Goal: Information Seeking & Learning: Learn about a topic

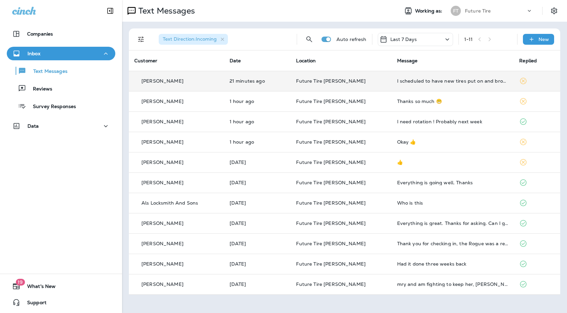
click at [322, 84] on td "I scheduled to have new tires put on and brought my truck in on that scheduled …" at bounding box center [453, 81] width 122 height 20
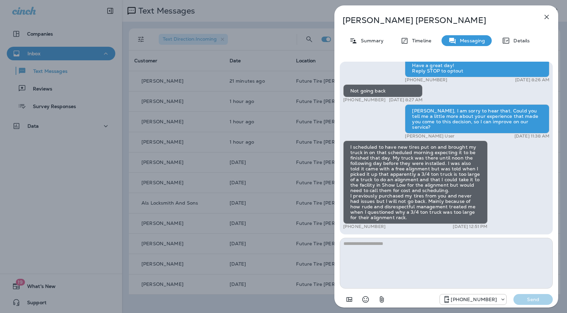
click at [285, 187] on div "[PERSON_NAME] Summary Timeline Messaging Details Hi [PERSON_NAME], We haven’t s…" at bounding box center [283, 156] width 567 height 313
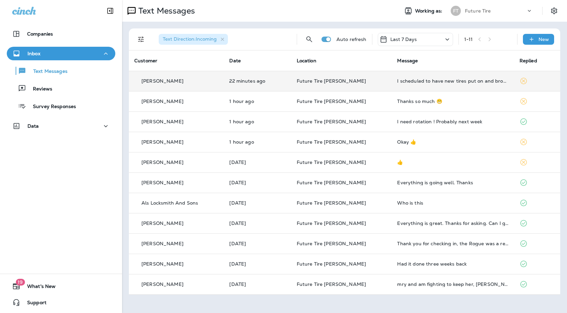
click at [188, 79] on div "[PERSON_NAME]" at bounding box center [176, 81] width 84 height 7
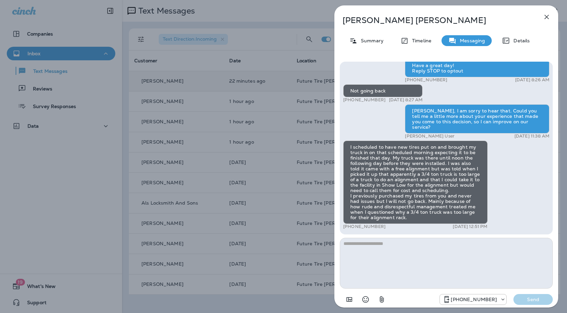
click at [178, 157] on div "[PERSON_NAME] Summary Timeline Messaging Details Hi [PERSON_NAME], We haven’t s…" at bounding box center [283, 156] width 567 height 313
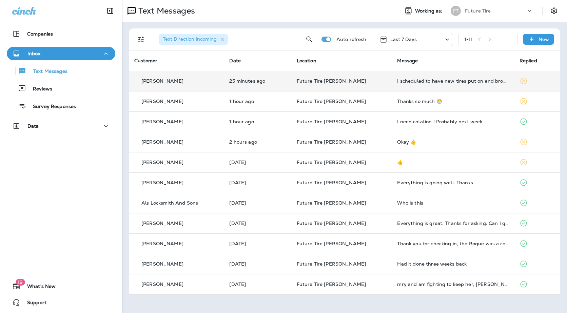
click at [322, 79] on p "Future Tire [PERSON_NAME]" at bounding box center [342, 80] width 90 height 5
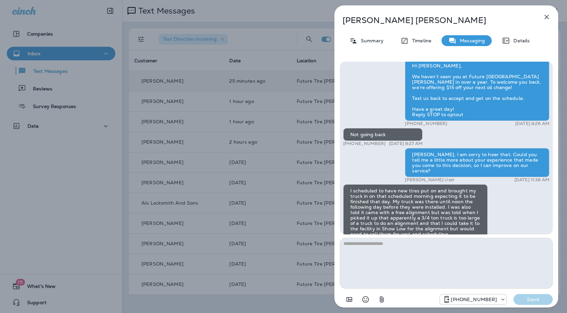
scroll to position [-44, 0]
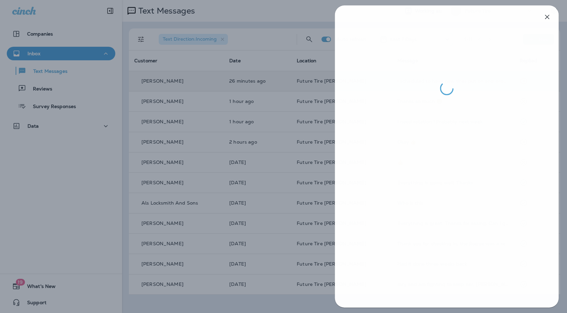
click at [292, 148] on div at bounding box center [283, 156] width 567 height 313
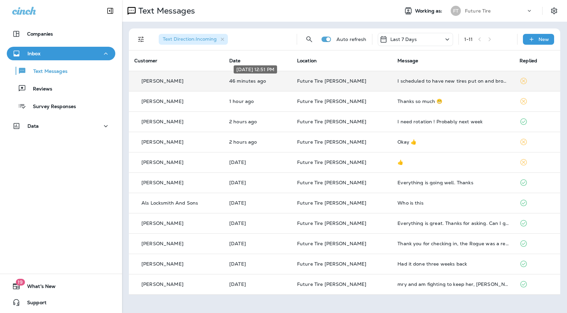
click at [286, 80] on p "46 minutes ago" at bounding box center [257, 80] width 57 height 5
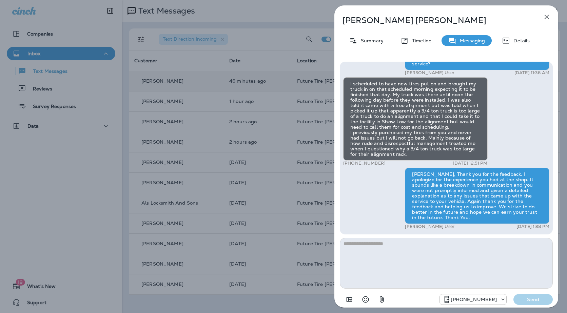
click at [317, 187] on div "Tim Westover Summary Timeline Messaging Details Hi Tim, We haven’t seen you at …" at bounding box center [283, 156] width 567 height 313
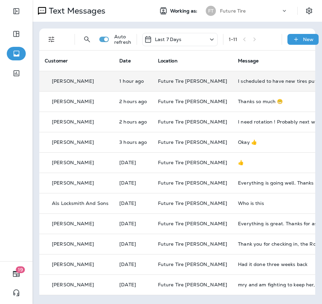
click at [100, 80] on div "[PERSON_NAME]" at bounding box center [77, 81] width 64 height 7
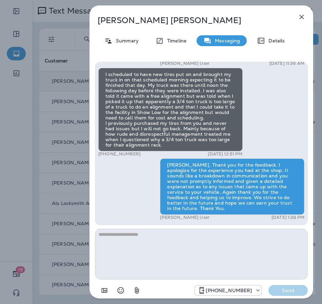
click at [303, 15] on icon "button" at bounding box center [302, 17] width 8 height 8
